Goal: Task Accomplishment & Management: Complete application form

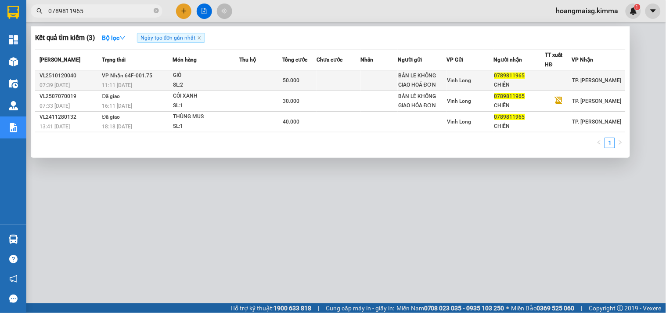
type input "0789811965"
click at [174, 77] on div "GIỎ" at bounding box center [206, 76] width 66 height 10
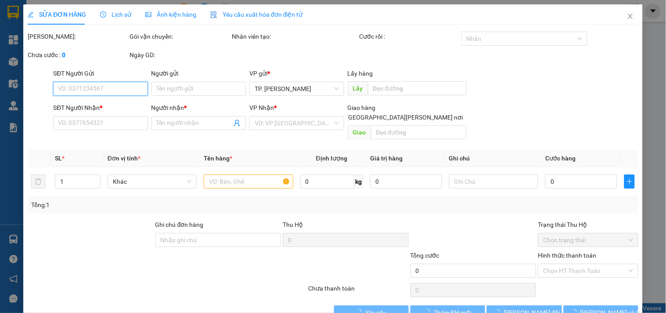
type input "BÁN LE KHÔNG GIAO HOÁ ĐƠN"
type input "0789811965"
type input "CHIẾN"
type input "50.000"
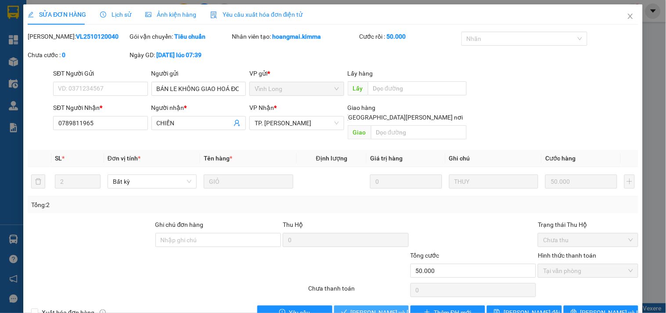
click at [366, 307] on span "Lưu và Giao hàng" at bounding box center [410, 312] width 119 height 10
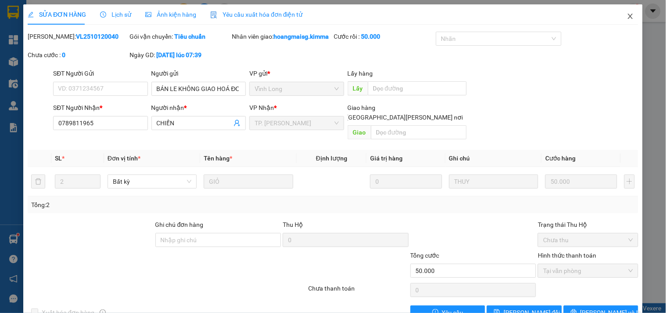
click at [630, 16] on span "Close" at bounding box center [630, 16] width 25 height 25
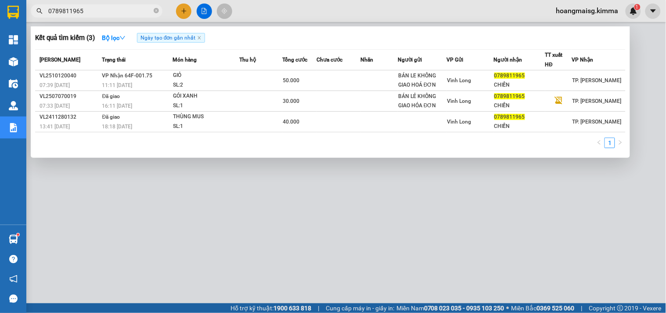
click at [120, 11] on input "0789811965" at bounding box center [100, 11] width 104 height 10
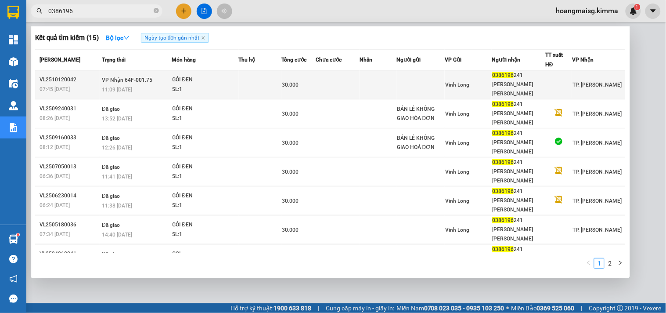
type input "0386196"
click at [150, 78] on td "VP Nhận 64F-001.75 11:09 - 12/10" at bounding box center [136, 84] width 72 height 29
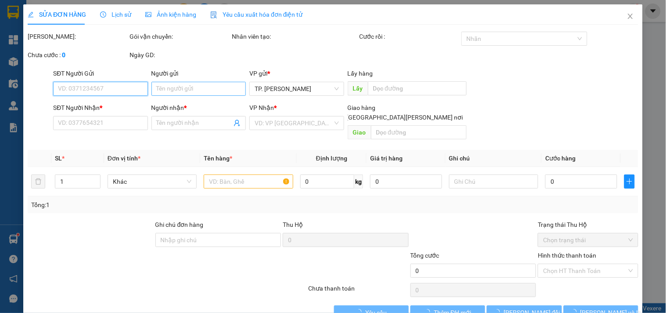
type input "0386196241"
type input "NGUYỄN KHÁNH BÌNH"
type input "30.000"
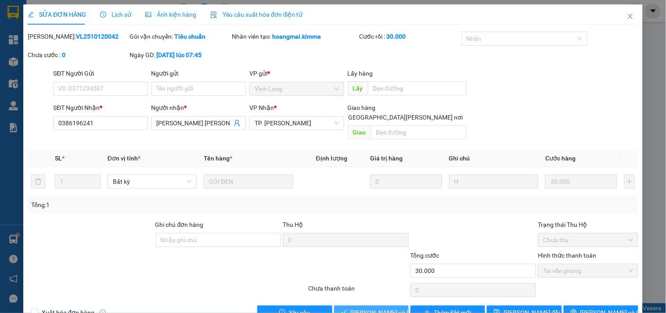
click at [387, 307] on span "Lưu và Giao hàng" at bounding box center [410, 312] width 119 height 10
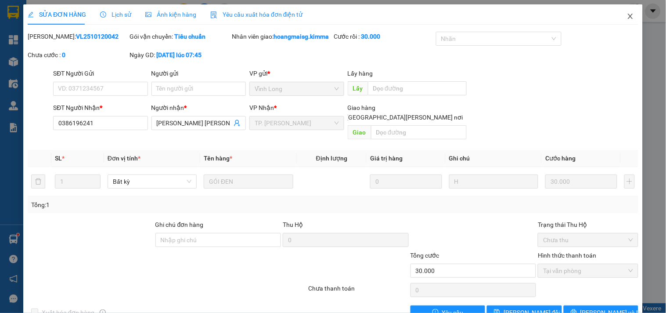
click at [624, 11] on span "Close" at bounding box center [630, 16] width 25 height 25
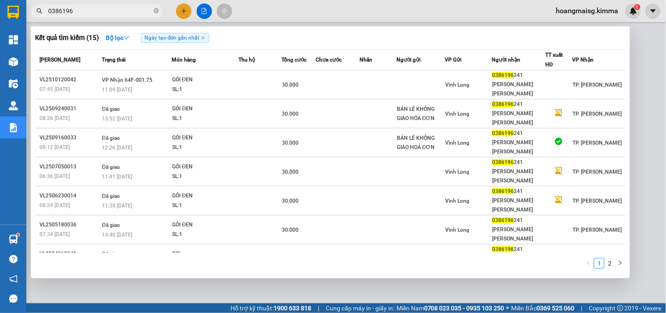
click at [69, 11] on input "0386196" at bounding box center [100, 11] width 104 height 10
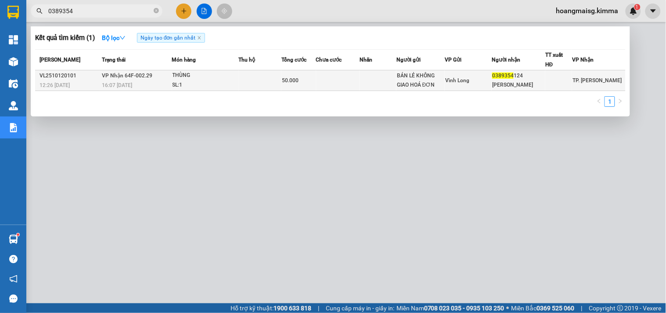
type input "0389354"
click at [150, 80] on td "VP Nhận 64F-002.29 16:07 - 12/10" at bounding box center [136, 80] width 72 height 21
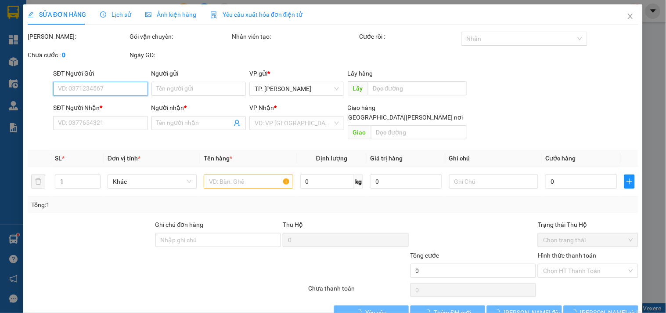
type input "BÁN LẺ KHÔNG GIAO HOÁ ĐƠN"
type input "0389354124"
type input "NGỌC THI"
type input "50.000"
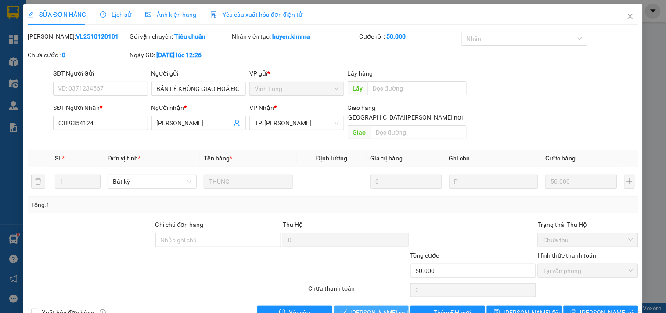
click at [360, 307] on span "Lưu và Giao hàng" at bounding box center [410, 312] width 119 height 10
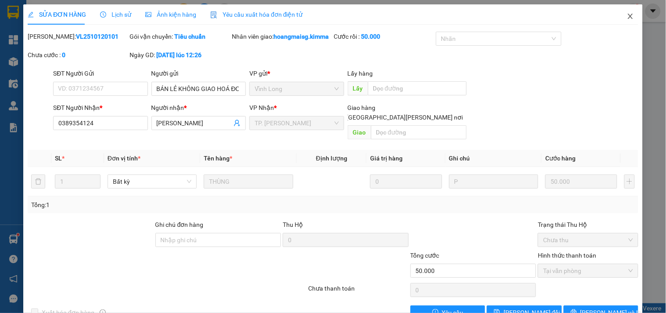
click at [618, 11] on span "Close" at bounding box center [630, 16] width 25 height 25
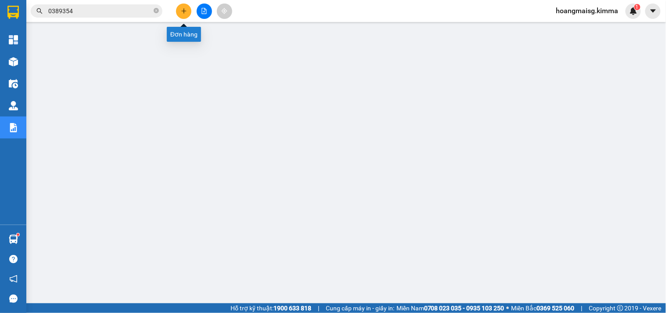
click at [179, 13] on button at bounding box center [183, 11] width 15 height 15
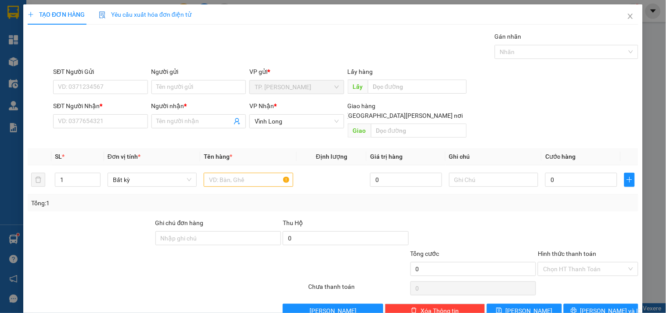
click at [169, 94] on div "Người gửi Tên người gửi" at bounding box center [198, 82] width 94 height 31
click at [169, 93] on input "Người gửi" at bounding box center [198, 87] width 94 height 14
click at [191, 84] on input "Người gửi" at bounding box center [198, 87] width 94 height 14
type input "BÁN"
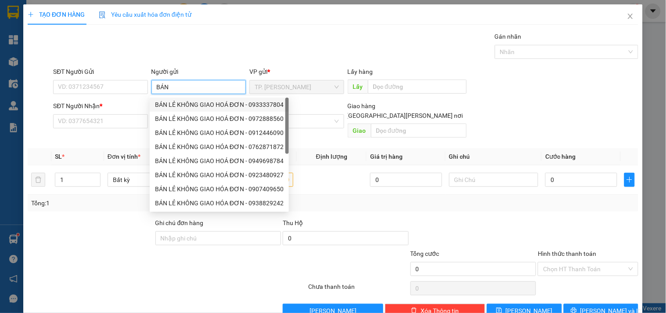
click at [188, 101] on div "BÁN LẺ KHÔNG GIAO HOÁ ĐƠN - 0933337804" at bounding box center [219, 105] width 129 height 10
type input "0933337804"
type input "BÁN LẺ KHÔNG GIAO HOÁ ĐƠN"
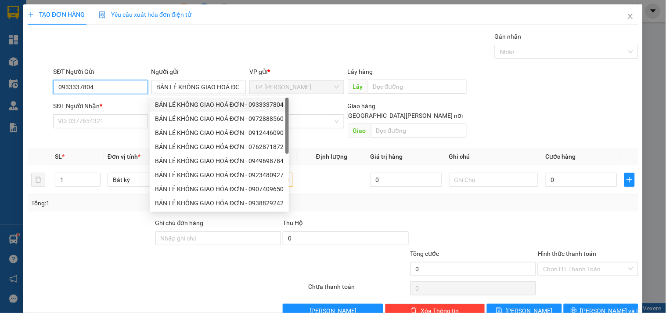
click at [134, 88] on input "0933337804" at bounding box center [100, 87] width 94 height 14
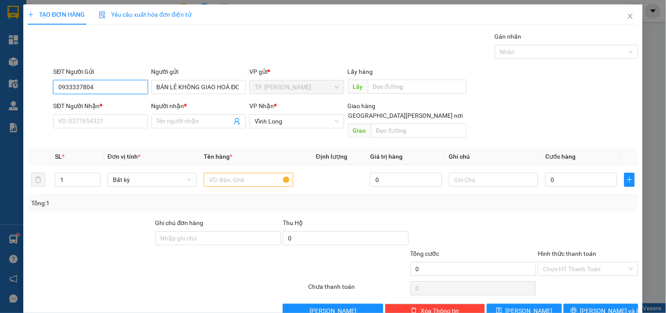
click at [134, 88] on input "0933337804" at bounding box center [100, 87] width 94 height 14
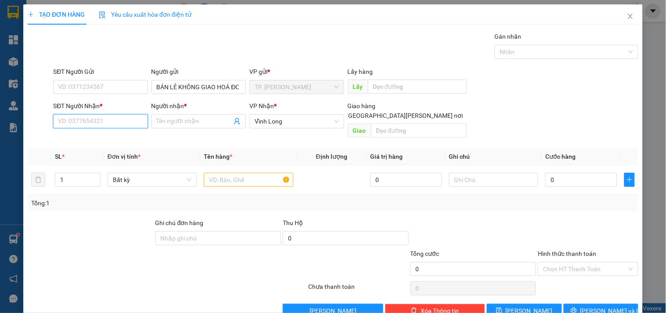
click at [125, 118] on input "SĐT Người Nhận *" at bounding box center [100, 121] width 94 height 14
type input "0972772227"
click at [129, 138] on div "0972772227 - CHỊ TRÚC" at bounding box center [101, 139] width 87 height 10
type input "CHỊ TRÚC"
type input "0972772227"
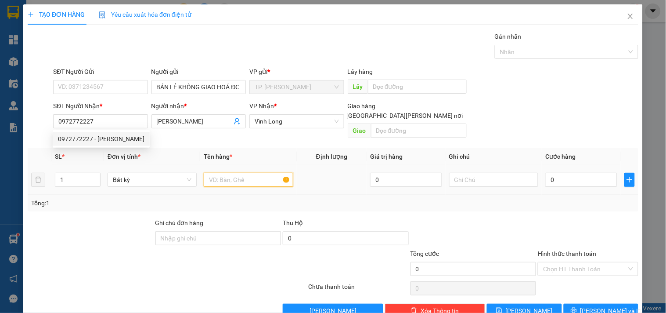
click at [231, 173] on input "text" at bounding box center [248, 180] width 89 height 14
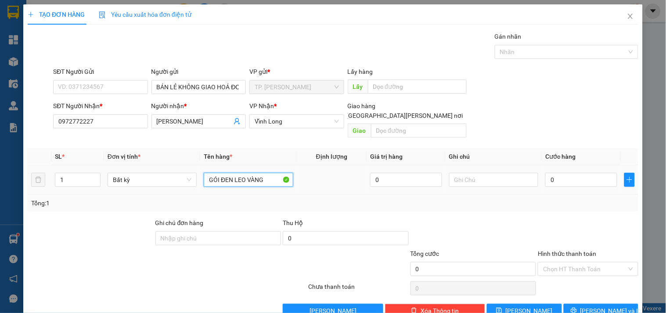
type input "GÓI ĐEN LEO VÀNG"
type input "TÓN"
click at [585, 303] on button "Lưu và In" at bounding box center [601, 310] width 75 height 14
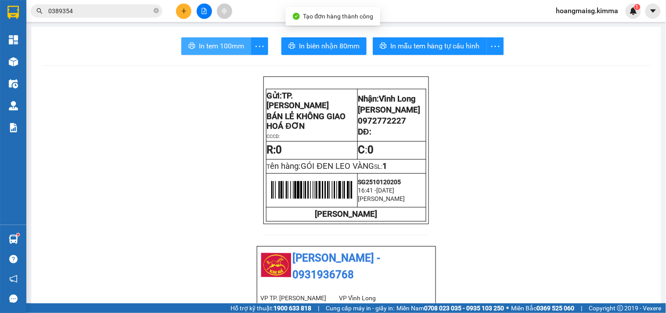
click at [227, 41] on span "In tem 100mm" at bounding box center [221, 45] width 45 height 11
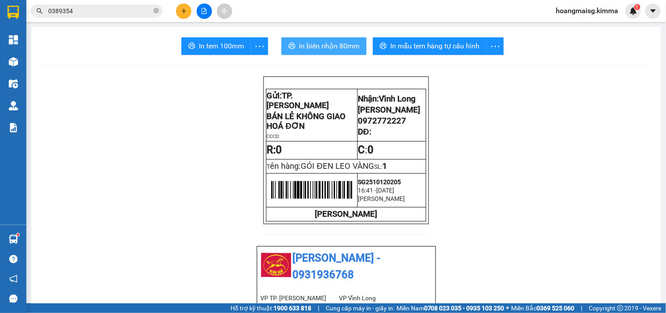
click at [310, 43] on span "In biên nhận 80mm" at bounding box center [329, 45] width 61 height 11
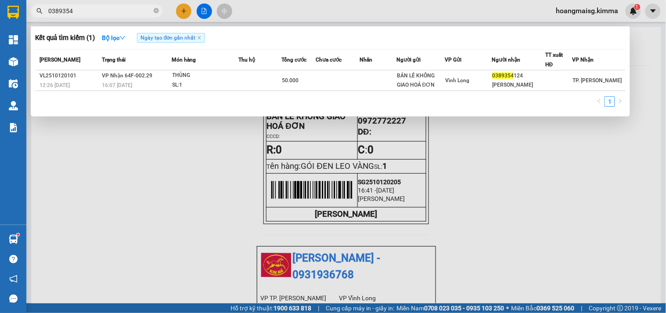
click at [100, 6] on input "0389354" at bounding box center [100, 11] width 104 height 10
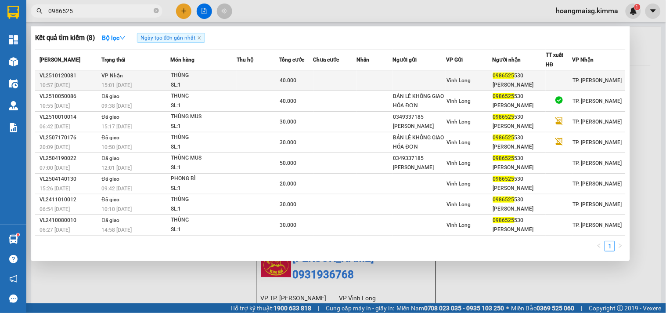
type input "0986525"
click at [163, 72] on td "VP Nhận 15:01 - 12/10" at bounding box center [134, 80] width 71 height 21
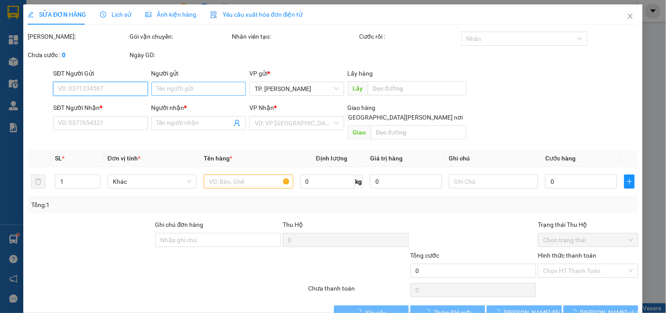
type input "0986525530"
type input "CHỊ VÂN NGỌC"
type input "40.000"
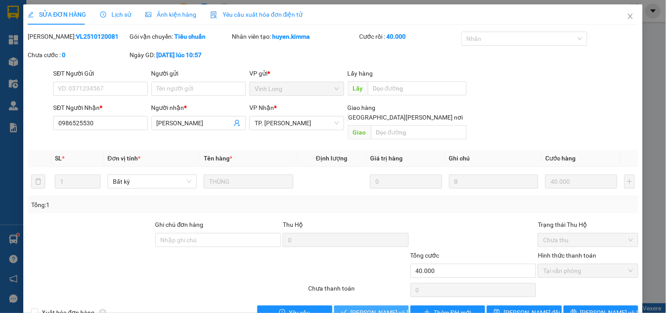
click at [372, 307] on span "Lưu và Giao hàng" at bounding box center [410, 312] width 119 height 10
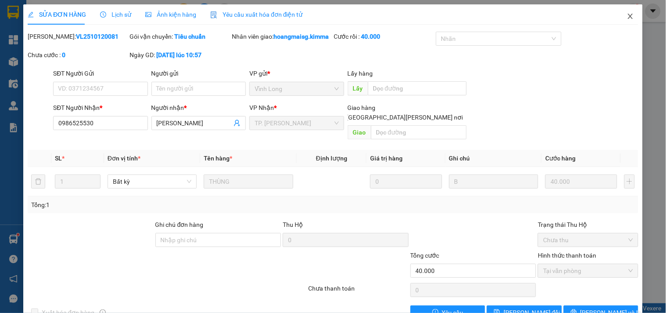
drag, startPoint x: 626, startPoint y: 11, endPoint x: 212, endPoint y: 5, distance: 413.7
click at [621, 11] on span "Close" at bounding box center [630, 16] width 25 height 25
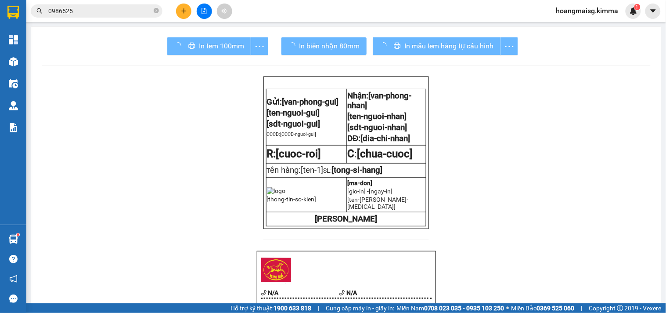
click at [191, 10] on button at bounding box center [183, 11] width 15 height 15
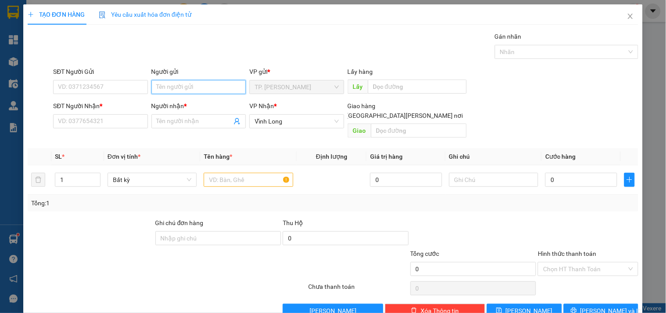
click at [160, 82] on input "Người gửi" at bounding box center [198, 87] width 94 height 14
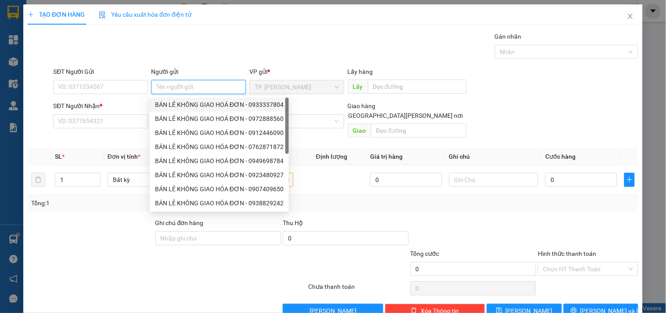
drag, startPoint x: 176, startPoint y: 100, endPoint x: 124, endPoint y: 88, distance: 53.1
click at [169, 100] on div "BÁN LẺ KHÔNG GIAO HOÁ ĐƠN - 0933337804" at bounding box center [219, 105] width 129 height 10
type input "0933337804"
type input "BÁN LẺ KHÔNG GIAO HOÁ ĐƠN"
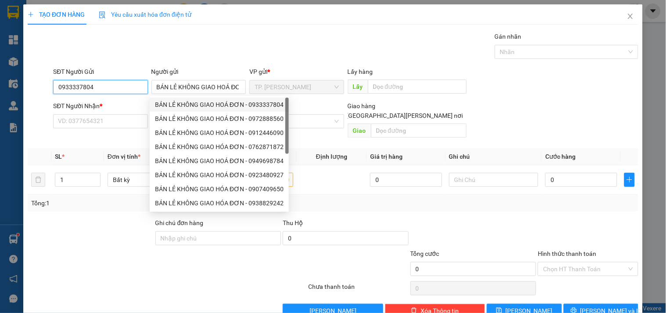
click at [124, 88] on input "0933337804" at bounding box center [100, 87] width 94 height 14
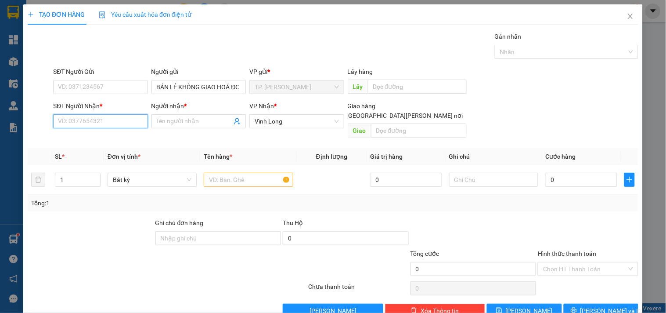
click at [91, 119] on input "SĐT Người Nhận *" at bounding box center [100, 121] width 94 height 14
click at [106, 139] on div "0906558230 - TÚ" at bounding box center [99, 139] width 83 height 10
type input "0906558230"
type input "TÚ"
type input "0906558230"
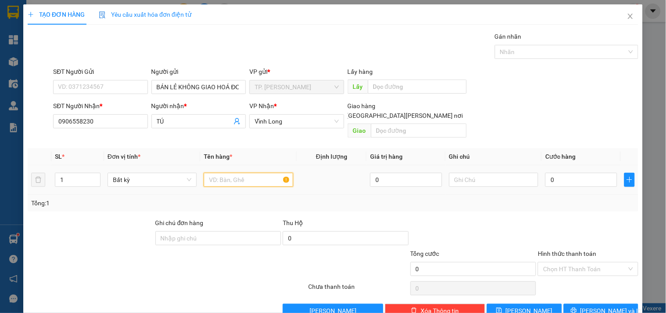
click at [258, 173] on input "text" at bounding box center [248, 180] width 89 height 14
type input "O"
type input "HỘP KEO VÀNG"
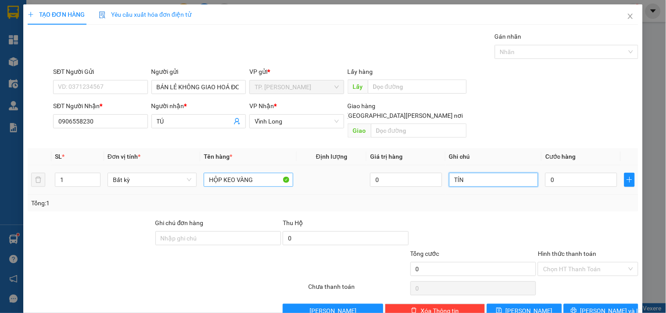
type input "TÍN"
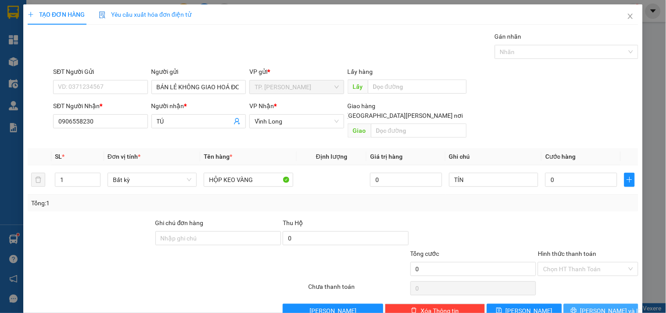
click at [605, 306] on span "Lưu và In" at bounding box center [611, 311] width 61 height 10
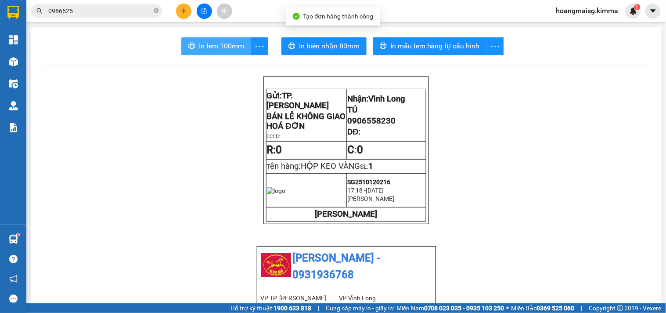
click at [222, 43] on span "In tem 100mm" at bounding box center [221, 45] width 45 height 11
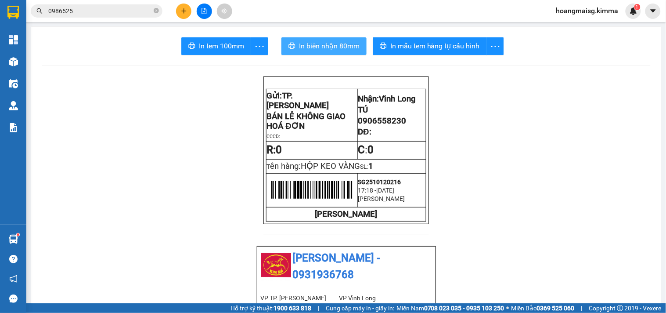
click at [335, 42] on span "In biên nhận 80mm" at bounding box center [329, 45] width 61 height 11
click at [180, 8] on button at bounding box center [183, 11] width 15 height 15
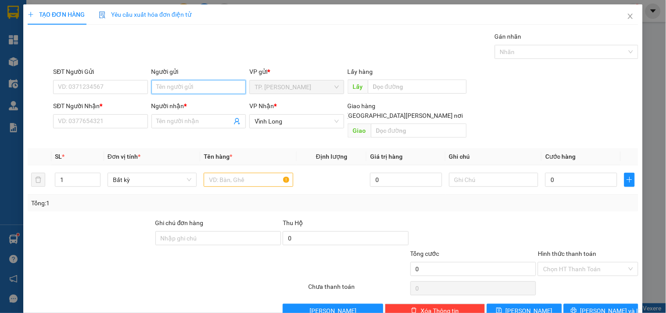
drag, startPoint x: 171, startPoint y: 91, endPoint x: 174, endPoint y: 96, distance: 5.1
click at [173, 102] on form "SĐT Người Gửi VD: 0371234567 Người gửi Tên người gửi VP gửi * TP. Hồ Chí Minh L…" at bounding box center [333, 104] width 611 height 75
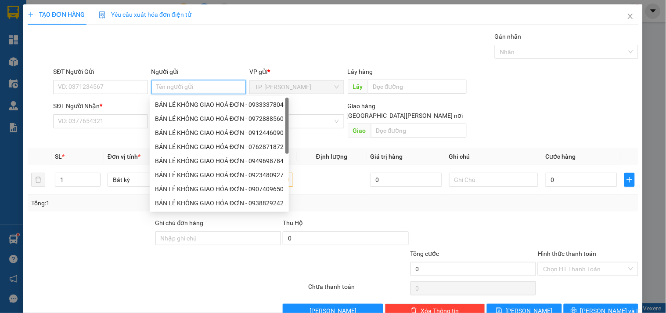
click at [176, 90] on input "Người gửi" at bounding box center [198, 87] width 94 height 14
click at [181, 101] on div "BÁN LẺ KHÔNG GIAO HOÁ ĐƠN - 0933337804" at bounding box center [219, 105] width 129 height 10
type input "0933337804"
type input "BÁN LẺ KHÔNG GIAO HOÁ ĐƠN"
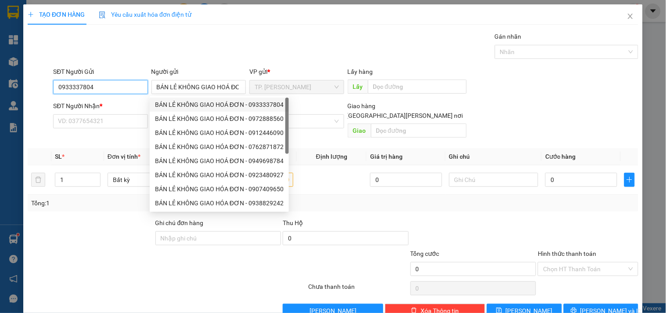
click at [138, 83] on input "0933337804" at bounding box center [100, 87] width 94 height 14
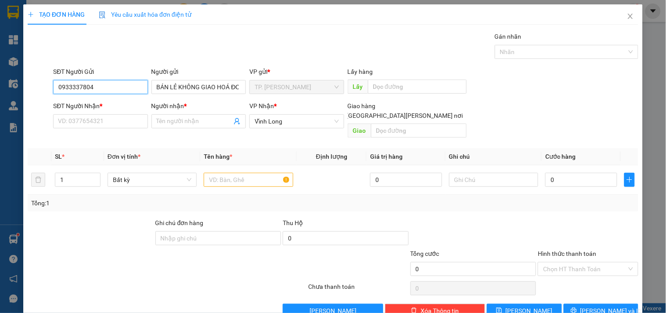
click at [138, 83] on input "0933337804" at bounding box center [100, 87] width 94 height 14
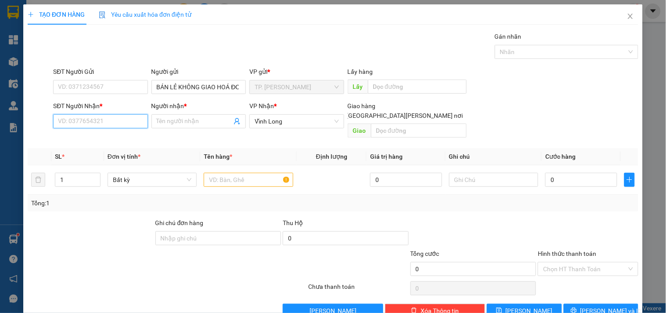
click at [133, 117] on input "SĐT Người Nhận *" at bounding box center [100, 121] width 94 height 14
click at [106, 137] on div "0799159545 - CHỊ NGỌC" at bounding box center [101, 139] width 87 height 10
type input "0799159545"
type input "CHỊ NGỌC"
click at [118, 117] on input "0799159545" at bounding box center [100, 121] width 94 height 14
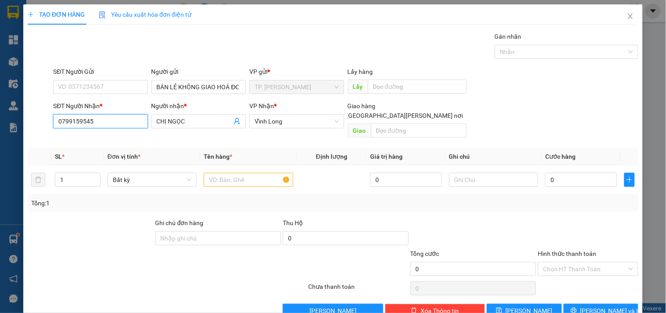
click at [118, 117] on input "0799159545" at bounding box center [100, 121] width 94 height 14
type input "0799159545"
click at [199, 122] on input "CHỊ NGỌC" at bounding box center [194, 121] width 75 height 10
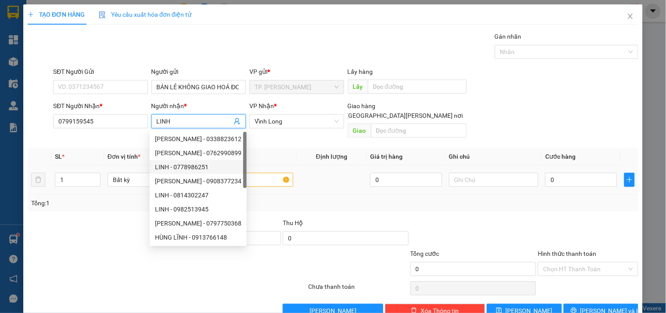
type input "LINH"
click at [277, 176] on input "text" at bounding box center [248, 180] width 89 height 14
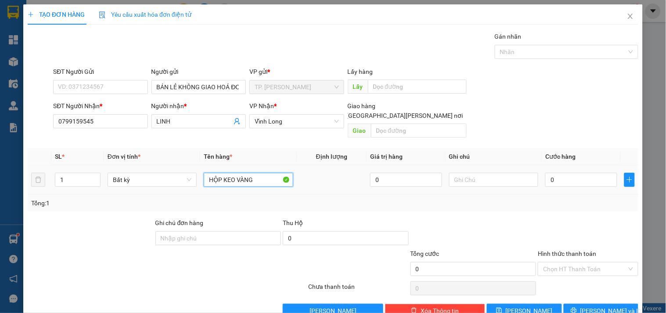
type input "HỘP KEO VÀNG"
type input "TÍN"
click at [602, 306] on span "Lưu và In" at bounding box center [611, 311] width 61 height 10
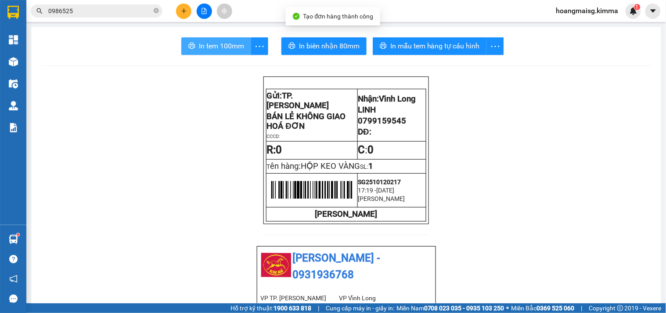
click at [224, 50] on span "In tem 100mm" at bounding box center [221, 45] width 45 height 11
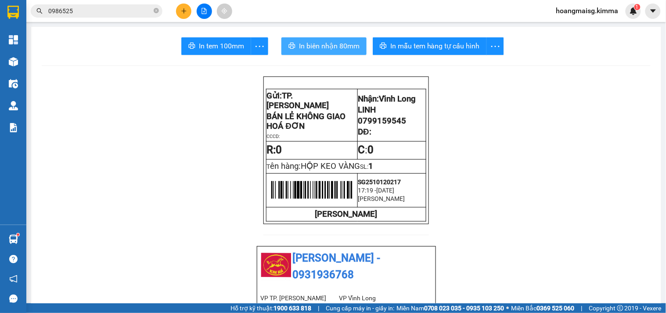
click at [337, 49] on span "In biên nhận 80mm" at bounding box center [329, 45] width 61 height 11
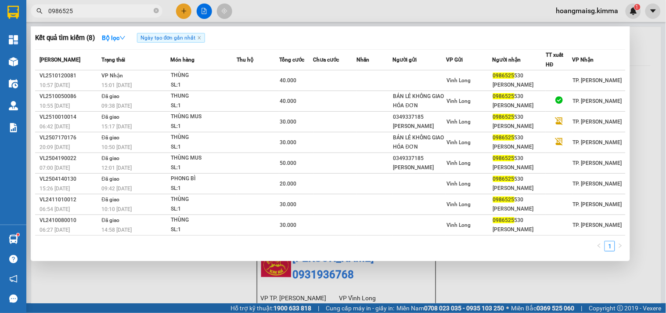
click at [139, 10] on input "0986525" at bounding box center [100, 11] width 104 height 10
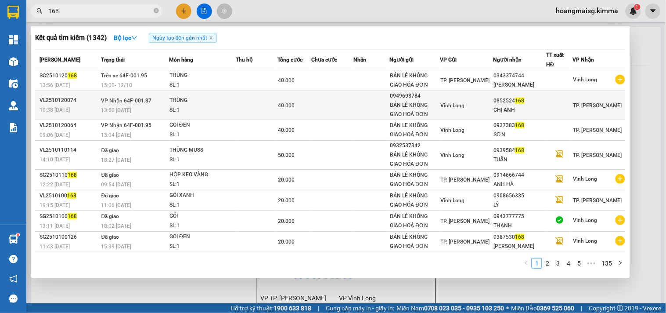
type input "168"
click at [440, 111] on div "BÁN LẺ KHÔNG GIAO HOÁ ĐƠN" at bounding box center [415, 110] width 50 height 18
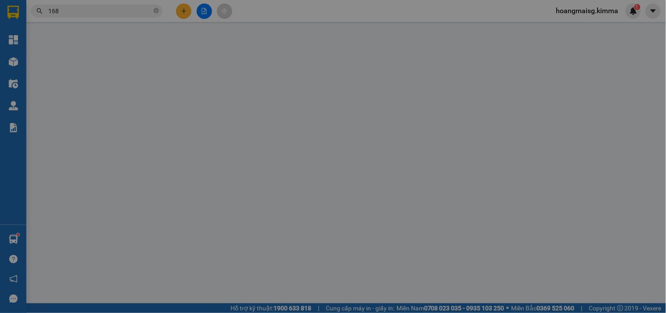
type input "0949698784"
type input "BÁN LẺ KHÔNG GIAO HOÁ ĐƠN"
type input "0852524168"
type input "CHỊ ANH"
type input "40.000"
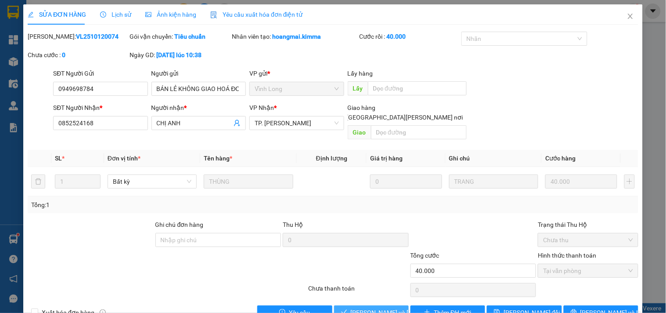
click at [390, 307] on span "Lưu và Giao hàng" at bounding box center [410, 312] width 119 height 10
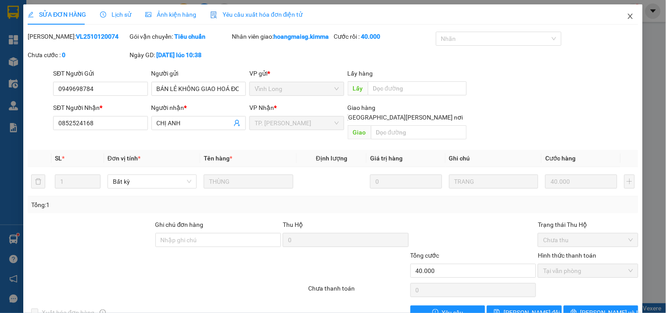
drag, startPoint x: 620, startPoint y: 15, endPoint x: 411, endPoint y: 17, distance: 209.5
click at [627, 15] on icon "close" at bounding box center [630, 16] width 7 height 7
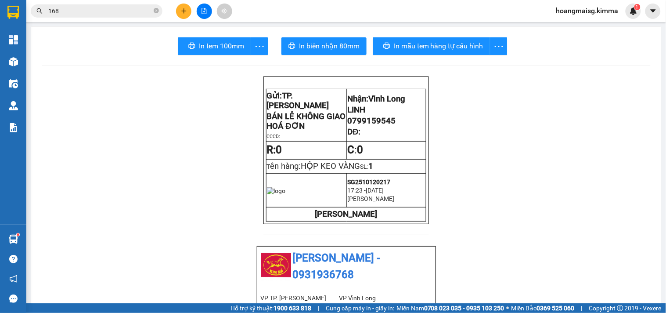
click at [184, 16] on button at bounding box center [183, 11] width 15 height 15
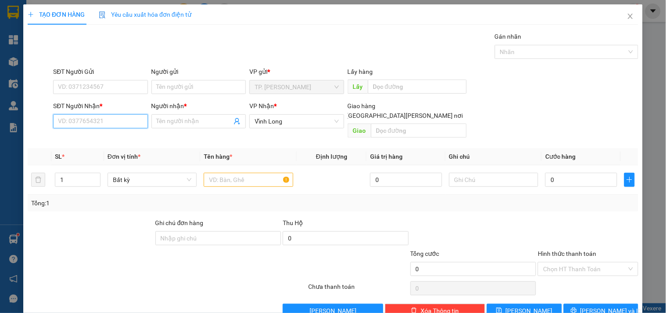
click at [106, 120] on input "SĐT Người Nhận *" at bounding box center [100, 121] width 94 height 14
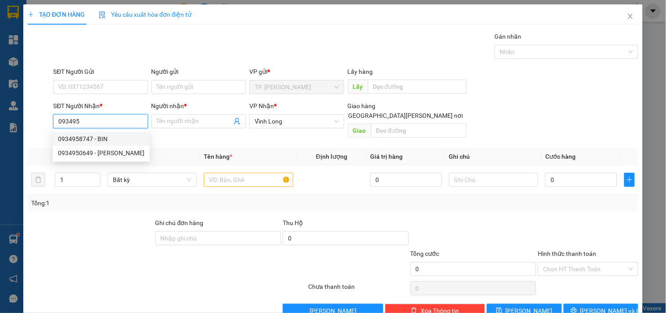
click at [99, 135] on div "0934958747 - BIN" at bounding box center [101, 139] width 87 height 10
type input "0934958747"
type input "BIN"
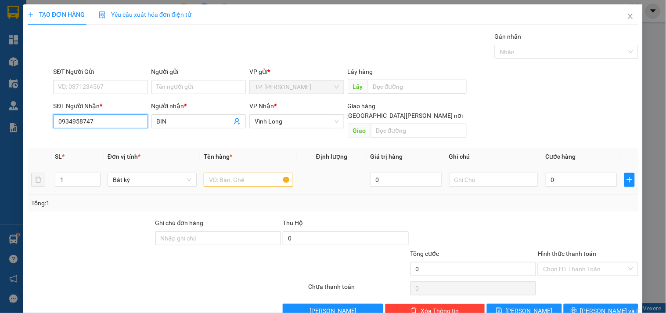
type input "0934958747"
click at [223, 173] on input "text" at bounding box center [248, 180] width 89 height 14
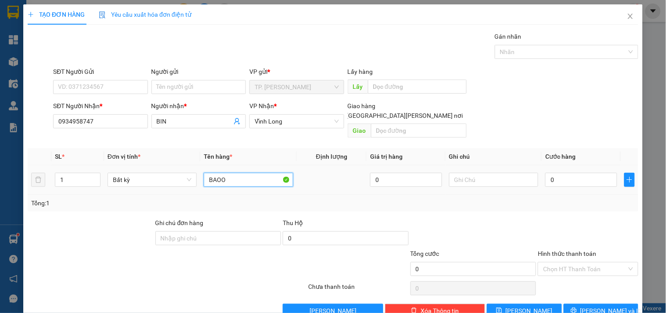
type input "BAOO"
click at [497, 173] on input "text" at bounding box center [493, 180] width 89 height 14
type input "VĂN"
click at [551, 173] on input "0" at bounding box center [581, 180] width 72 height 14
type input "6"
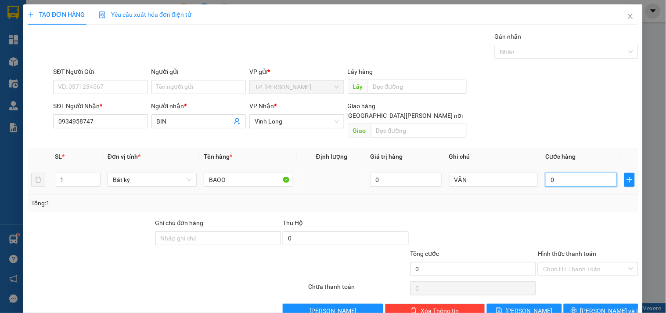
type input "6"
type input "60"
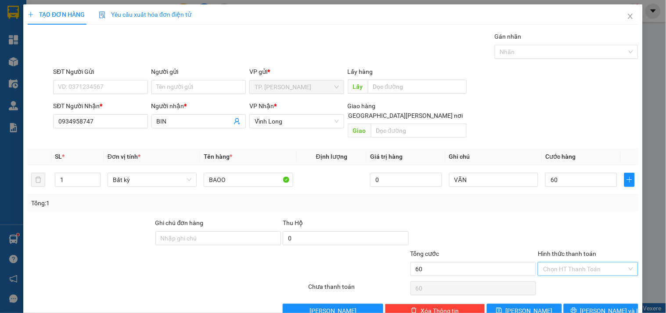
type input "60.000"
click at [563, 262] on input "Hình thức thanh toán" at bounding box center [584, 268] width 83 height 13
click at [563, 280] on div "Tại văn phòng" at bounding box center [582, 277] width 89 height 10
type input "0"
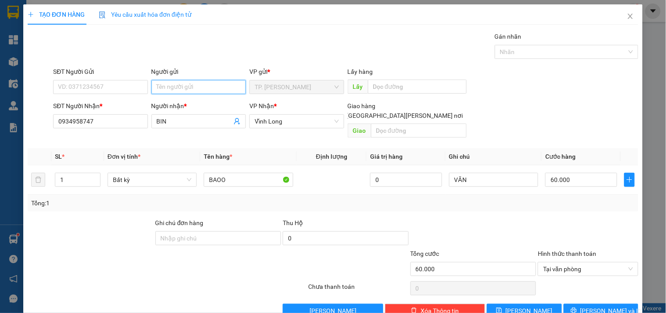
click at [184, 89] on input "Người gửi" at bounding box center [198, 87] width 94 height 14
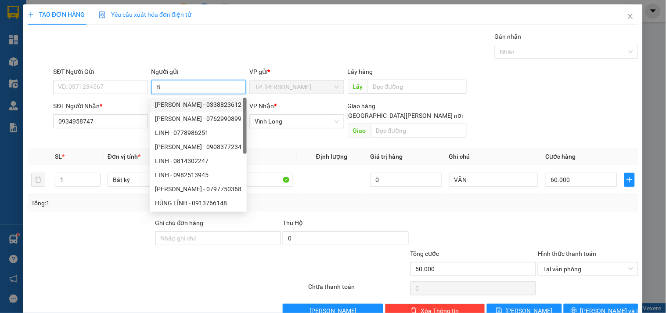
type input "BA"
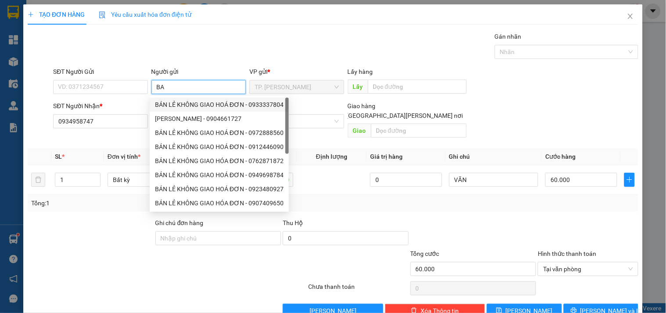
click at [173, 104] on div "BÁN LẺ KHÔNG GIAO HOÁ ĐƠN - 0933337804" at bounding box center [219, 105] width 129 height 10
type input "0933337804"
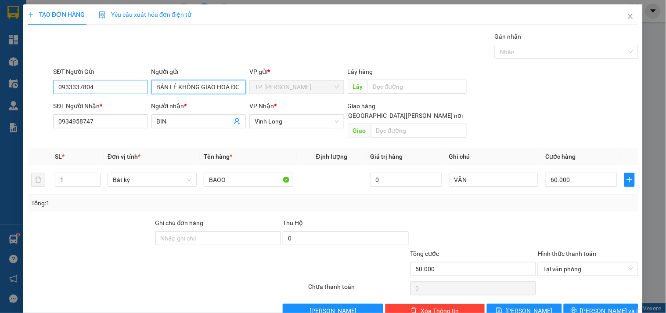
type input "BÁN LẺ KHÔNG GIAO HOÁ ĐƠN"
click at [125, 85] on input "0933337804" at bounding box center [100, 87] width 94 height 14
type input "0"
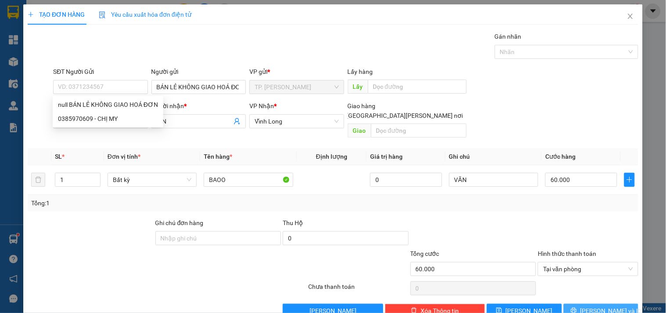
click at [593, 306] on span "Lưu và In" at bounding box center [611, 311] width 61 height 10
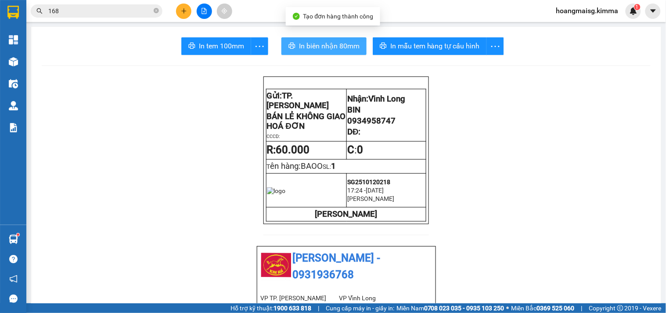
click at [338, 38] on button "In biên nhận 80mm" at bounding box center [323, 46] width 85 height 18
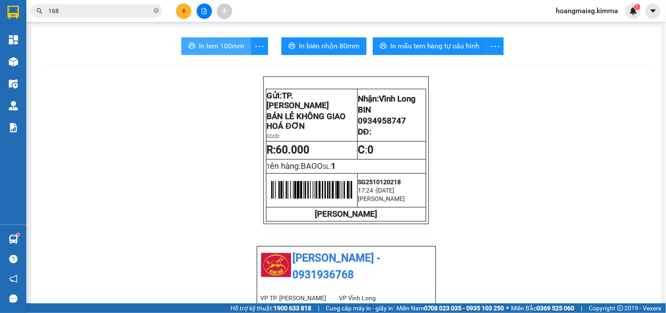
click at [208, 45] on span "In tem 100mm" at bounding box center [221, 45] width 45 height 11
click at [152, 11] on span "168" at bounding box center [97, 10] width 132 height 13
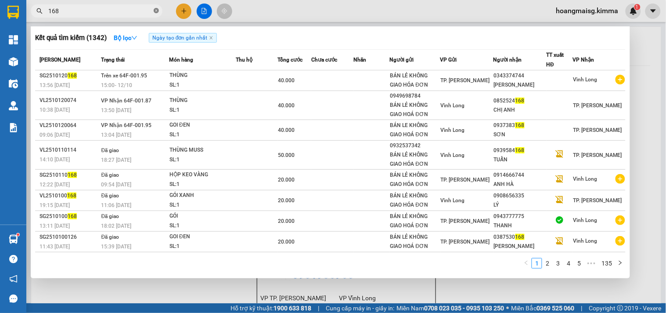
click at [157, 11] on icon "close-circle" at bounding box center [156, 10] width 5 height 5
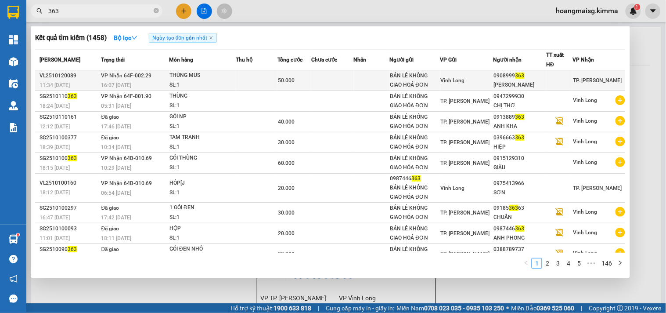
type input "363"
click at [242, 76] on td at bounding box center [257, 80] width 42 height 21
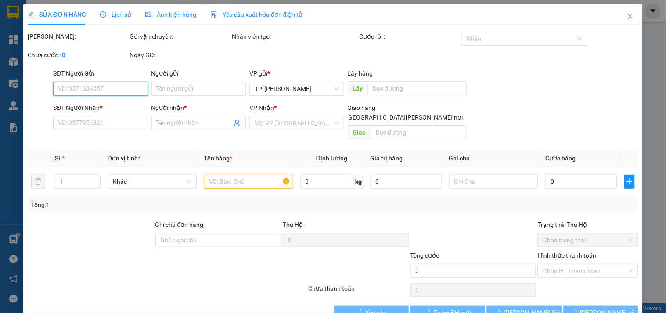
type input "BÁN LẺ KHÔNG GIAO HOÁ ĐƠN"
type input "0908999363"
type input "KIM NGÂN"
type input "50.000"
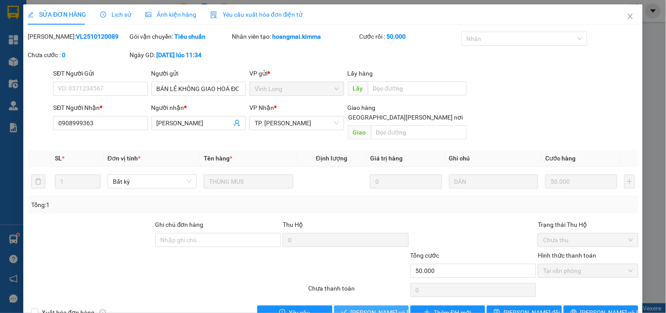
click at [371, 307] on span "Lưu và Giao hàng" at bounding box center [410, 312] width 119 height 10
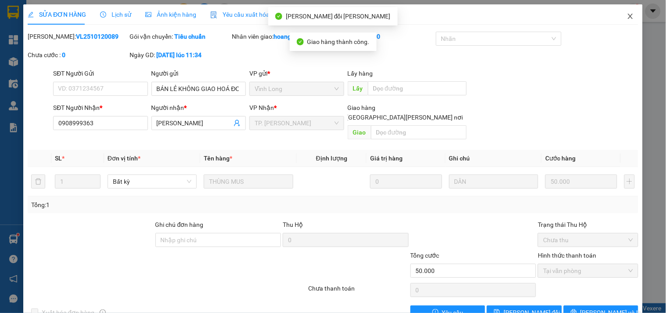
click at [627, 13] on icon "close" at bounding box center [630, 16] width 7 height 7
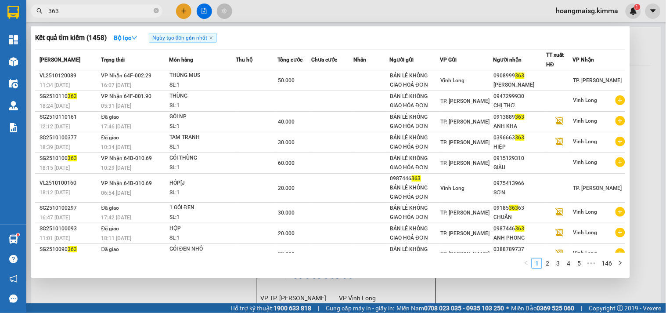
click at [93, 9] on input "363" at bounding box center [100, 11] width 104 height 10
click at [110, 17] on span "363" at bounding box center [97, 10] width 132 height 13
click at [108, 15] on input "363" at bounding box center [100, 11] width 104 height 10
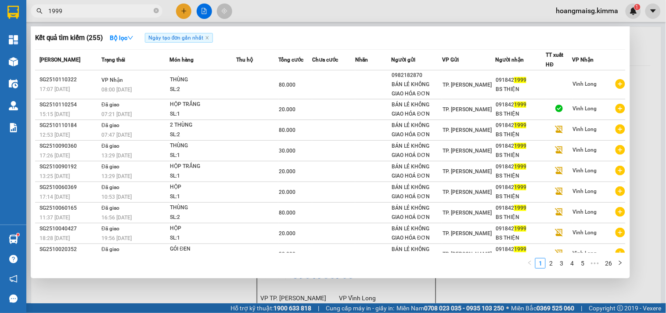
click at [638, 56] on div at bounding box center [333, 156] width 666 height 313
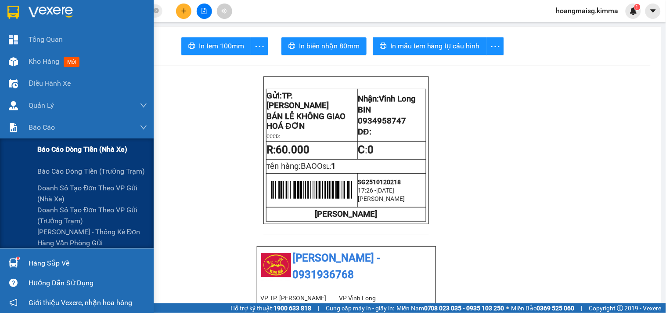
click at [41, 148] on span "Báo cáo dòng tiền (nhà xe)" at bounding box center [82, 149] width 90 height 11
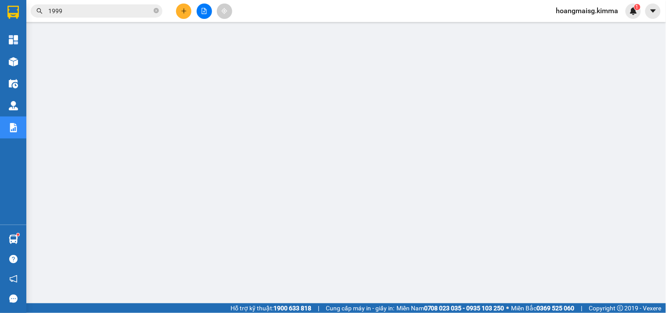
click at [136, 9] on input "1999" at bounding box center [100, 11] width 104 height 10
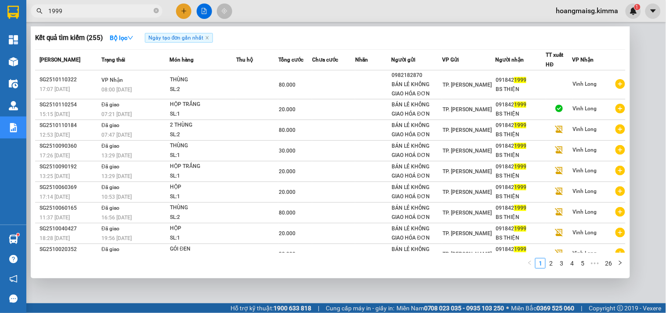
click at [136, 9] on input "1999" at bounding box center [100, 11] width 104 height 10
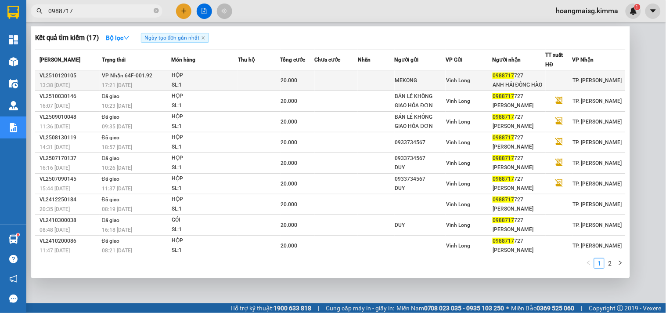
type input "0988717"
click at [245, 79] on td at bounding box center [259, 80] width 43 height 21
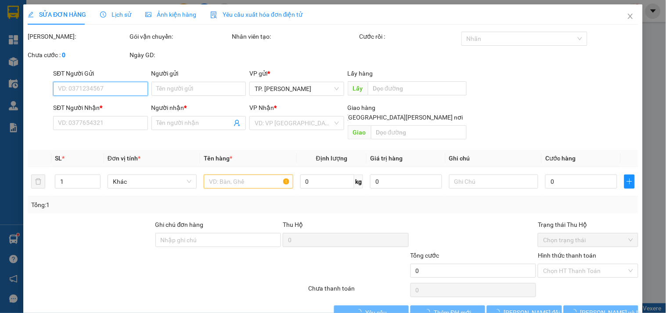
type input "MEKONG"
type input "0988717727"
type input "ANH HẢI ĐÔNG HÀO"
type input "20.000"
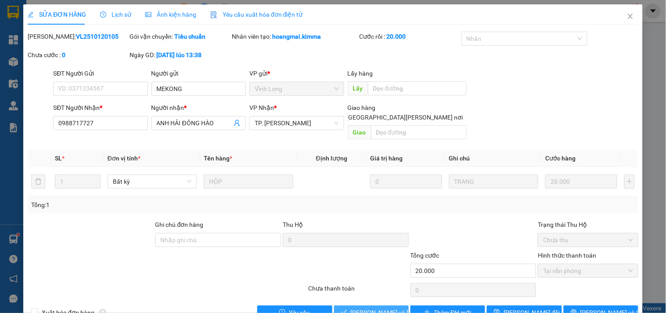
click at [387, 307] on span "Lưu và Giao hàng" at bounding box center [410, 312] width 119 height 10
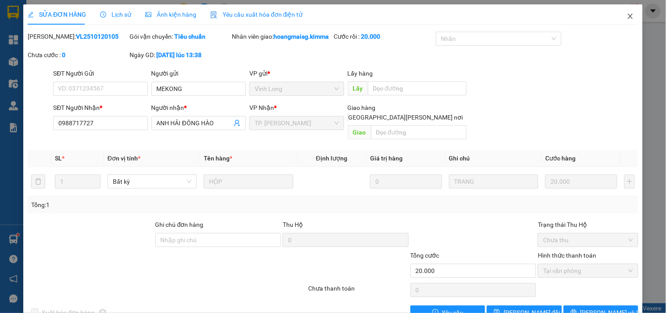
drag, startPoint x: 624, startPoint y: 11, endPoint x: 555, endPoint y: 24, distance: 70.5
click at [622, 11] on span "Close" at bounding box center [630, 16] width 25 height 25
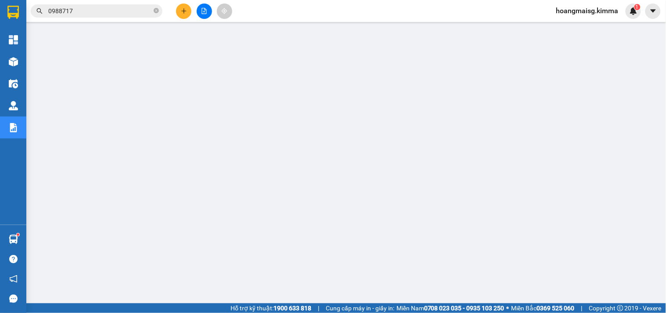
click at [103, 7] on input "0988717" at bounding box center [100, 11] width 104 height 10
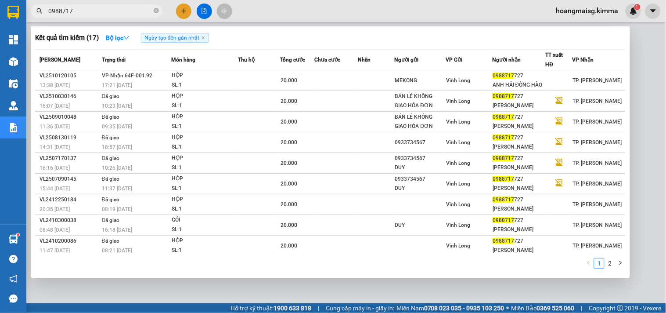
click at [103, 7] on input "0988717" at bounding box center [100, 11] width 104 height 10
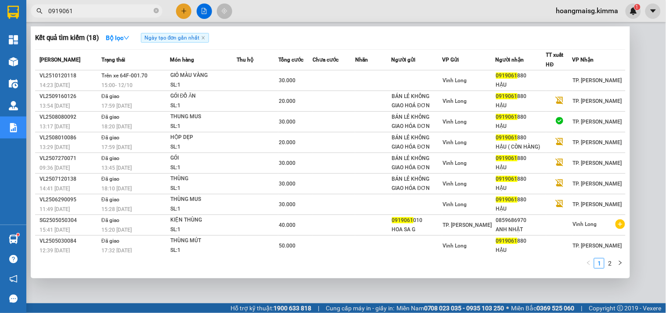
type input "0919061"
click at [630, 82] on div "Kết quả tìm kiếm ( 18 ) Bộ lọc Ngày tạo đơn gần nhất Mã ĐH Trạng thái Món hàng …" at bounding box center [330, 152] width 599 height 252
click at [635, 91] on div at bounding box center [333, 156] width 666 height 313
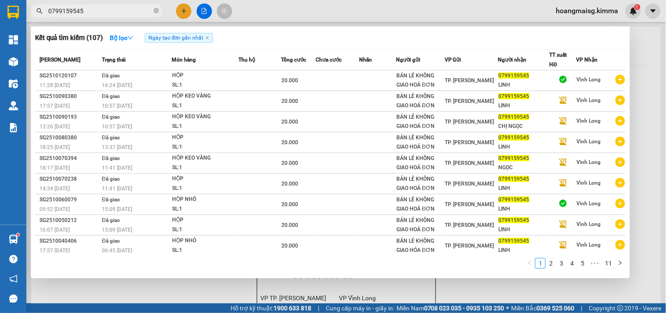
type input "0799159545"
